Goal: Transaction & Acquisition: Book appointment/travel/reservation

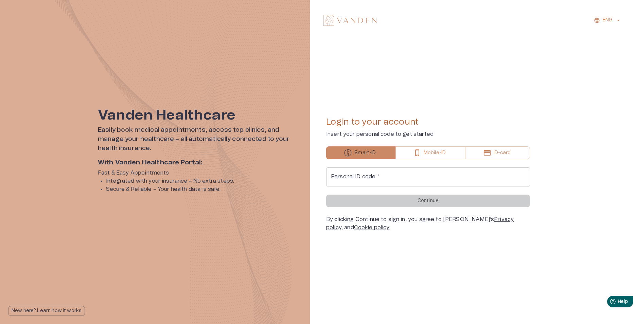
click at [378, 175] on input "Personal ID code   *" at bounding box center [428, 177] width 204 height 19
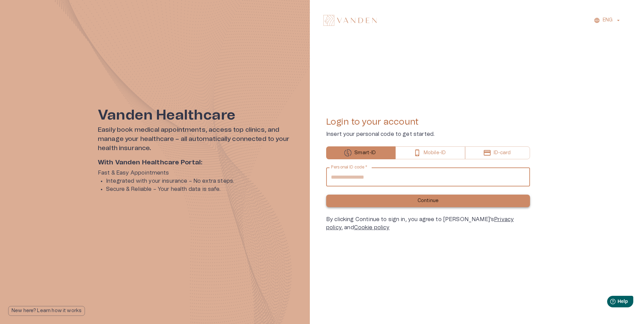
type input "**********"
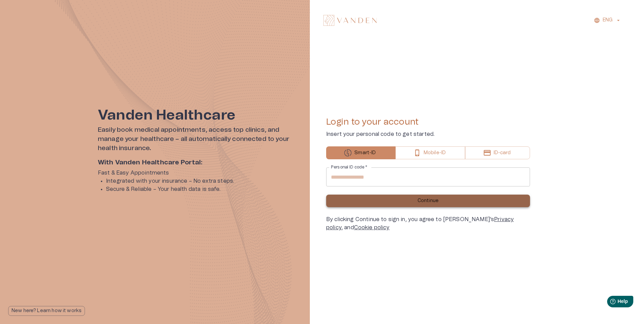
click at [387, 198] on button "Continue" at bounding box center [428, 201] width 204 height 13
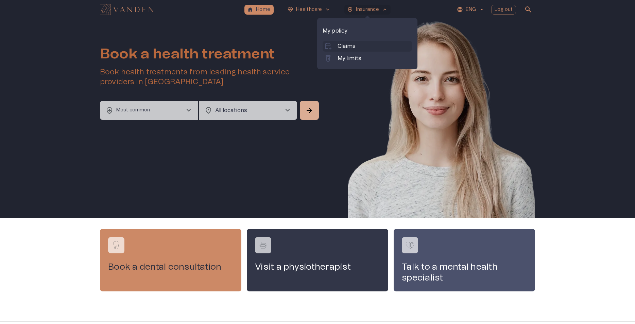
click at [335, 45] on link "calendar_add_on Claims" at bounding box center [367, 46] width 87 height 8
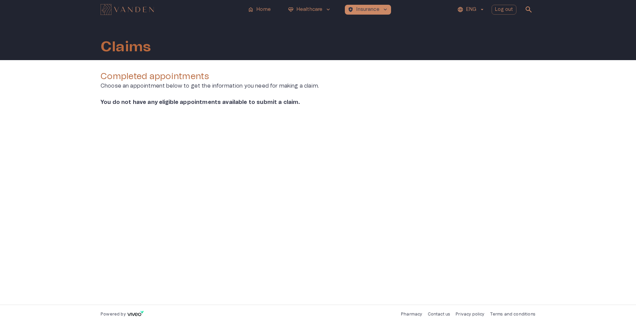
click at [217, 86] on p "Choose an appointment below to get the information you need for making a claim." at bounding box center [318, 86] width 435 height 8
click at [219, 105] on p "You do not have any eligible appointments available to submit a claim." at bounding box center [209, 102] width 216 height 8
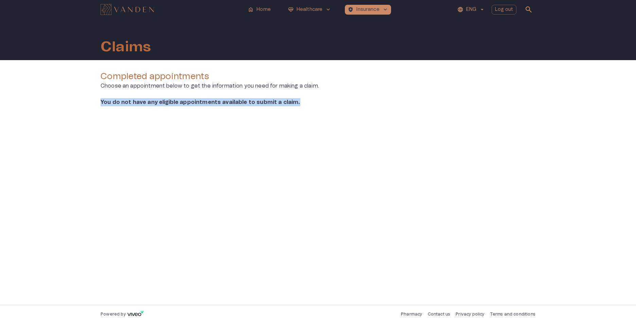
click at [219, 105] on p "You do not have any eligible appointments available to submit a claim." at bounding box center [209, 102] width 216 height 8
click at [318, 9] on p "Healthcare" at bounding box center [310, 9] width 26 height 7
click at [329, 9] on span "keyboard_arrow_down" at bounding box center [328, 9] width 6 height 6
click at [304, 14] on button "[MEDICAL_DATA]_heart Healthcare keyboard_arrow_down" at bounding box center [309, 10] width 49 height 10
click at [304, 10] on p "Healthcare" at bounding box center [310, 9] width 26 height 7
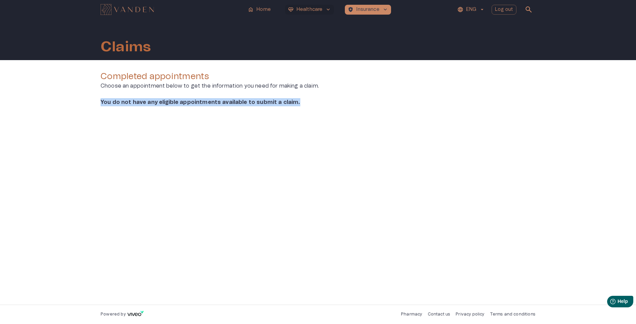
click at [304, 10] on p "Healthcare" at bounding box center [310, 9] width 26 height 7
drag, startPoint x: 304, startPoint y: 10, endPoint x: 296, endPoint y: 8, distance: 7.8
click at [296, 8] on button "[MEDICAL_DATA]_heart Healthcare keyboard_arrow_down" at bounding box center [309, 10] width 49 height 10
click at [327, 8] on span "keyboard_arrow_down" at bounding box center [328, 9] width 6 height 6
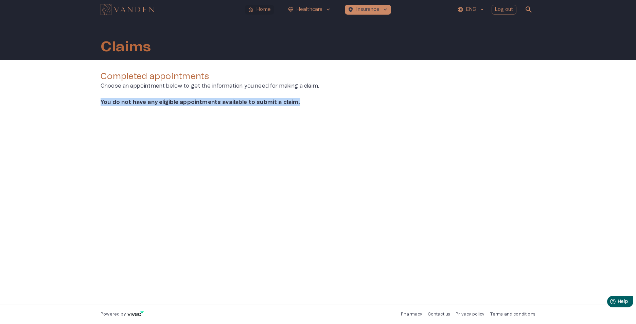
click at [255, 8] on button "home Home" at bounding box center [259, 10] width 29 height 10
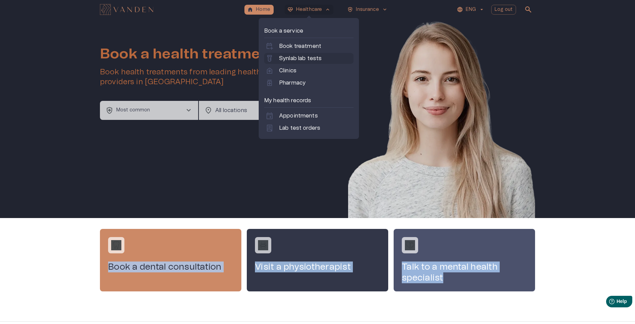
click at [294, 56] on p "Synlab lab tests" at bounding box center [300, 58] width 43 height 8
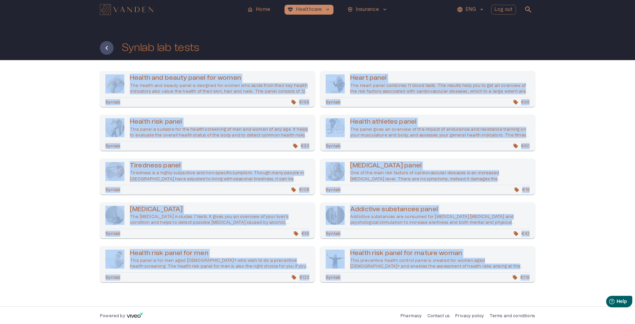
click at [566, 104] on div "Health and beauty panel for women The health and beauty panel is designed for w…" at bounding box center [317, 183] width 635 height 247
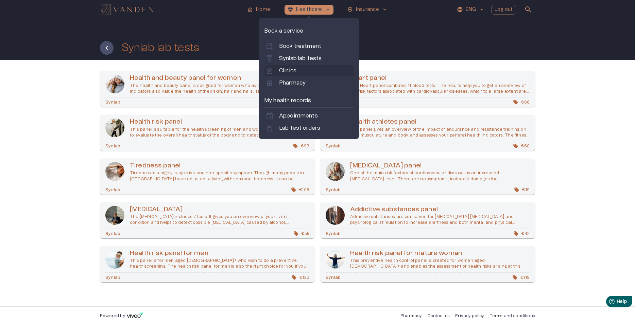
click at [289, 70] on p "Clinics" at bounding box center [287, 71] width 17 height 8
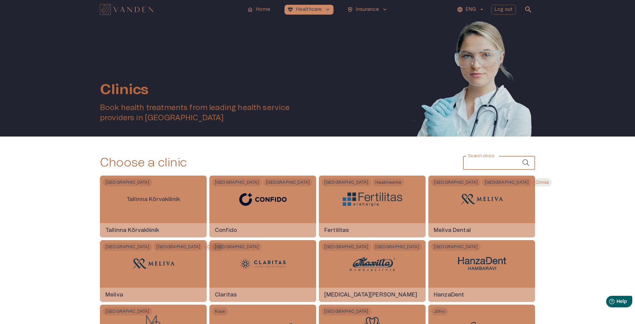
click at [485, 167] on input "Search clinics" at bounding box center [492, 163] width 59 height 14
click at [267, 8] on p "Home" at bounding box center [263, 9] width 14 height 7
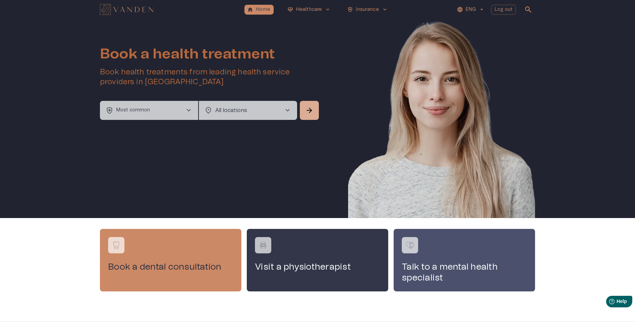
scroll to position [17, 0]
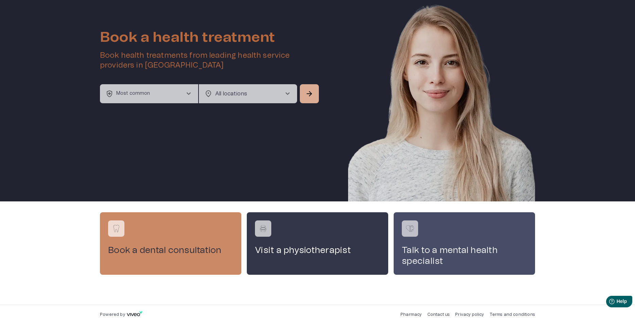
click at [410, 231] on img "Navigate to service booking" at bounding box center [410, 229] width 10 height 10
